Goal: Find specific page/section: Locate a particular part of the current website

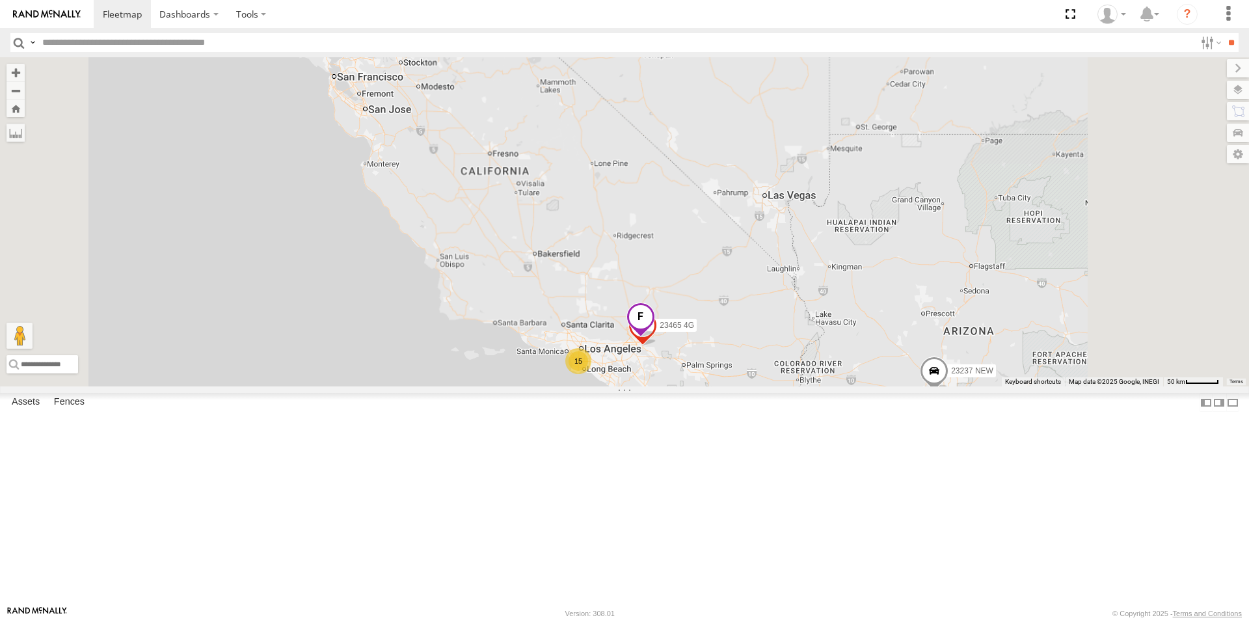
drag, startPoint x: 909, startPoint y: 476, endPoint x: 617, endPoint y: 472, distance: 292.2
click at [614, 387] on div "23465 4G 15 23237 NEW 2" at bounding box center [624, 221] width 1249 height 329
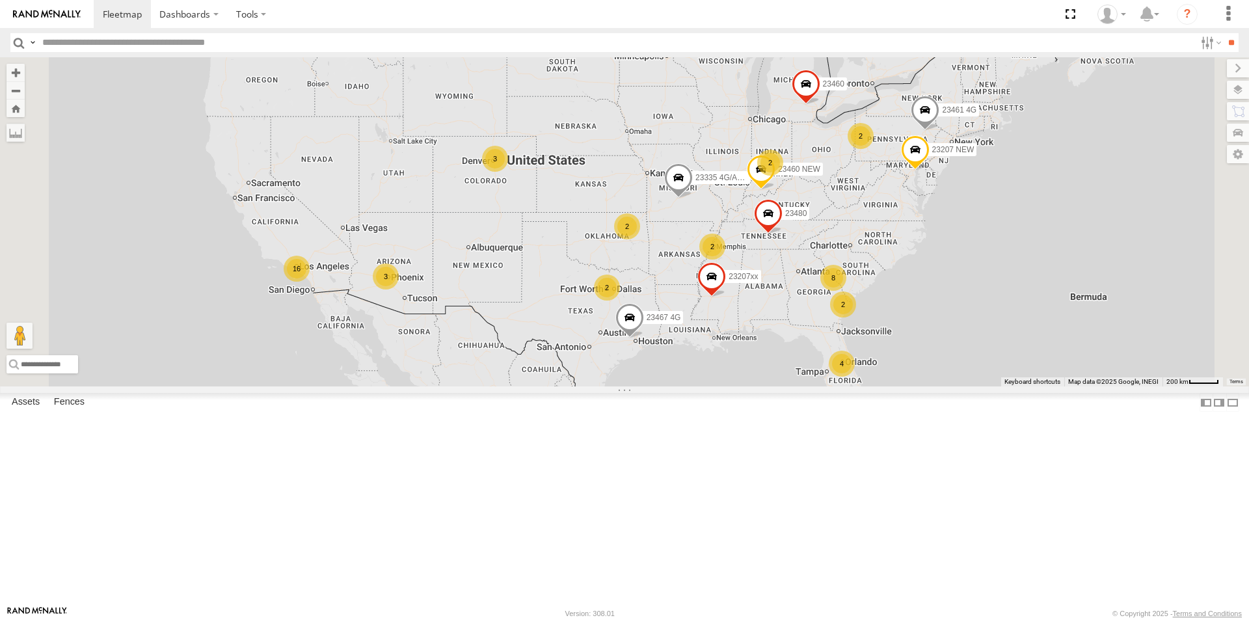
drag, startPoint x: 1070, startPoint y: 297, endPoint x: 939, endPoint y: 396, distance: 164.9
click at [939, 387] on div "4 8 16 3 23207 NEW 2 23207xx 2 3 2 2 2 23460 23480 23460 NEW 23467 4G 2 23335 4…" at bounding box center [624, 221] width 1249 height 329
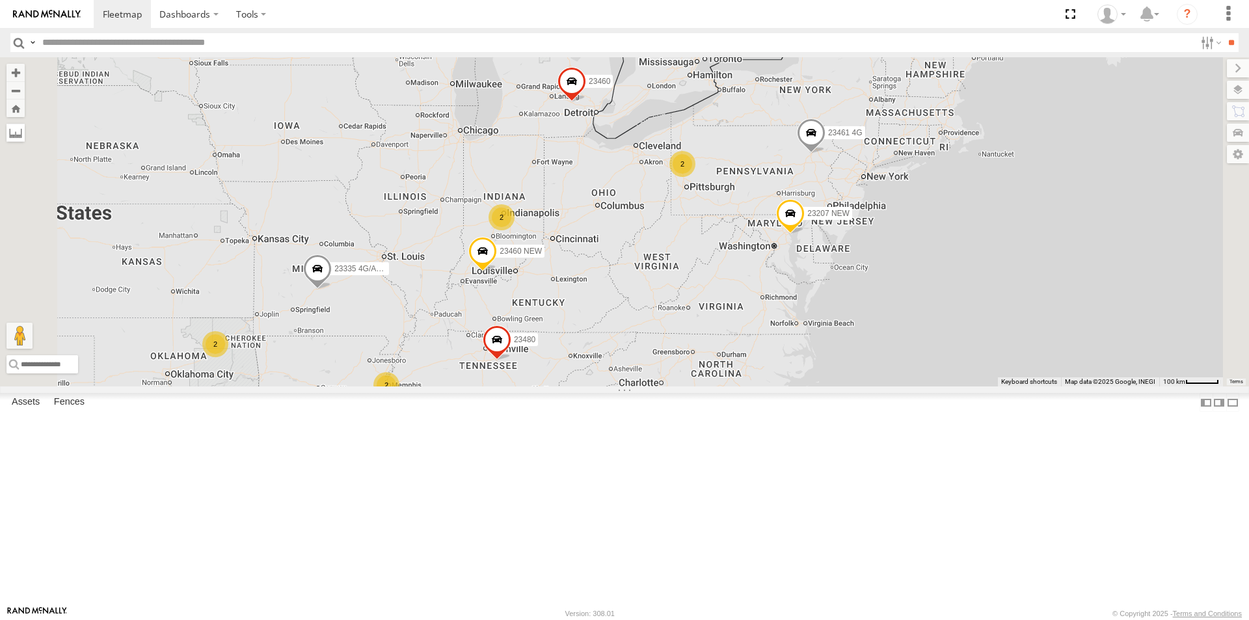
click at [25, 138] on label at bounding box center [16, 133] width 18 height 18
click at [25, 139] on label at bounding box center [16, 133] width 18 height 18
click at [1237, 96] on label at bounding box center [1226, 90] width 48 height 18
click at [1206, 66] on label at bounding box center [1228, 68] width 44 height 18
click at [1238, 94] on label at bounding box center [1226, 90] width 48 height 18
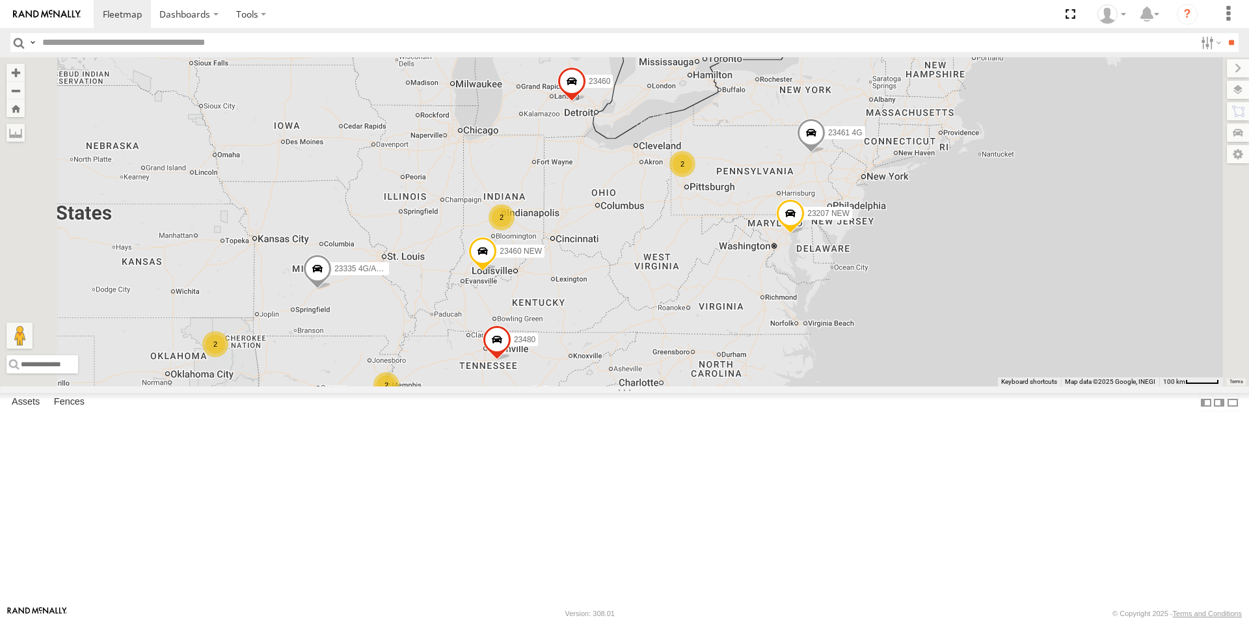
click at [0, 0] on span "Basemaps" at bounding box center [0, 0] width 0 height 0
click at [0, 0] on span "Satellite" at bounding box center [0, 0] width 0 height 0
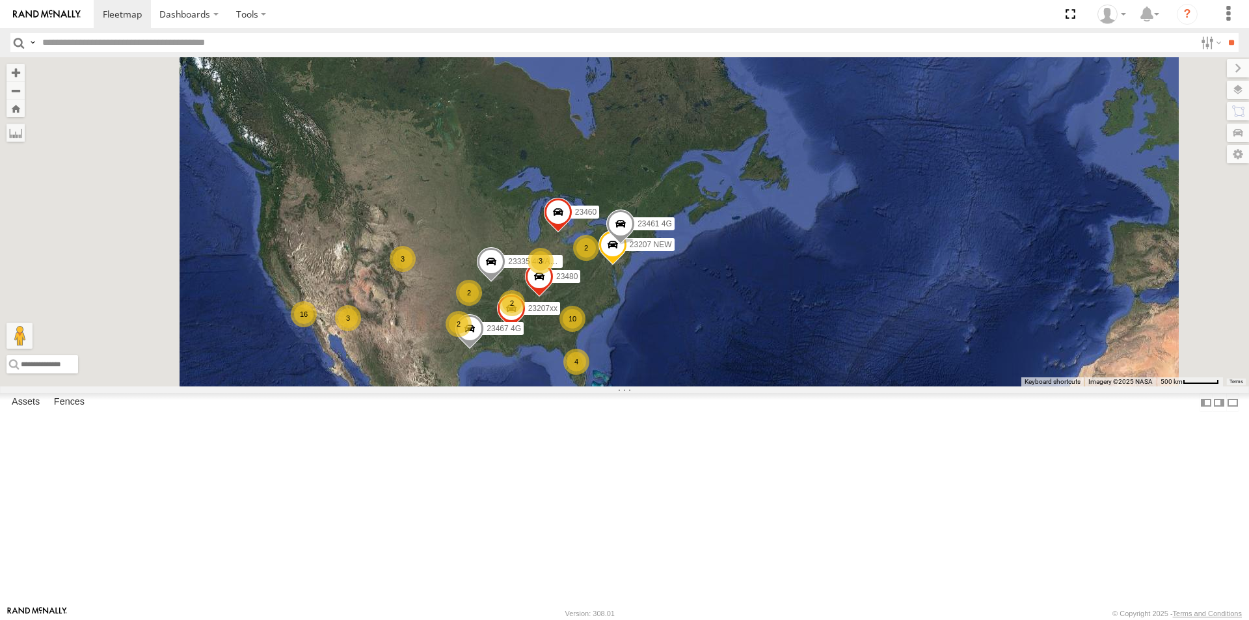
drag, startPoint x: 591, startPoint y: 424, endPoint x: 811, endPoint y: 404, distance: 220.8
click at [811, 387] on div "23207 NEW 23461 4G 4 10 16 3 3 23207xx 2 3 2 2 23460 23480 23467 4G 2 23335 4G/…" at bounding box center [624, 221] width 1249 height 329
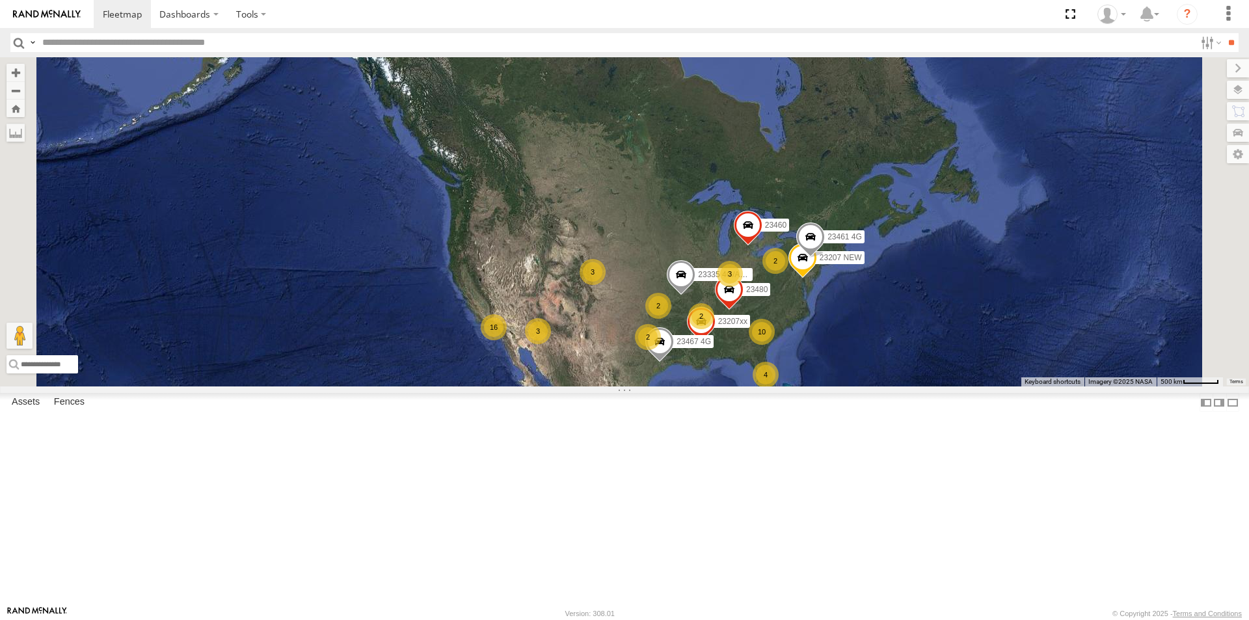
click at [0, 0] on span "Terrain" at bounding box center [0, 0] width 0 height 0
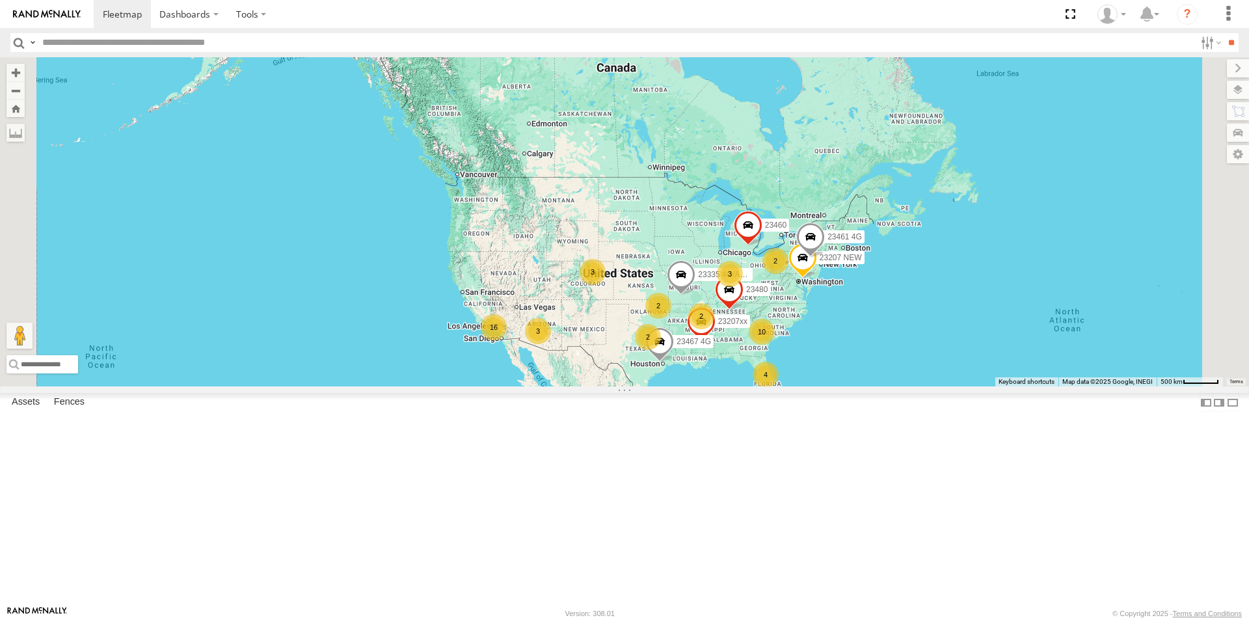
click at [0, 0] on span "Satellite" at bounding box center [0, 0] width 0 height 0
